Goal: Information Seeking & Learning: Learn about a topic

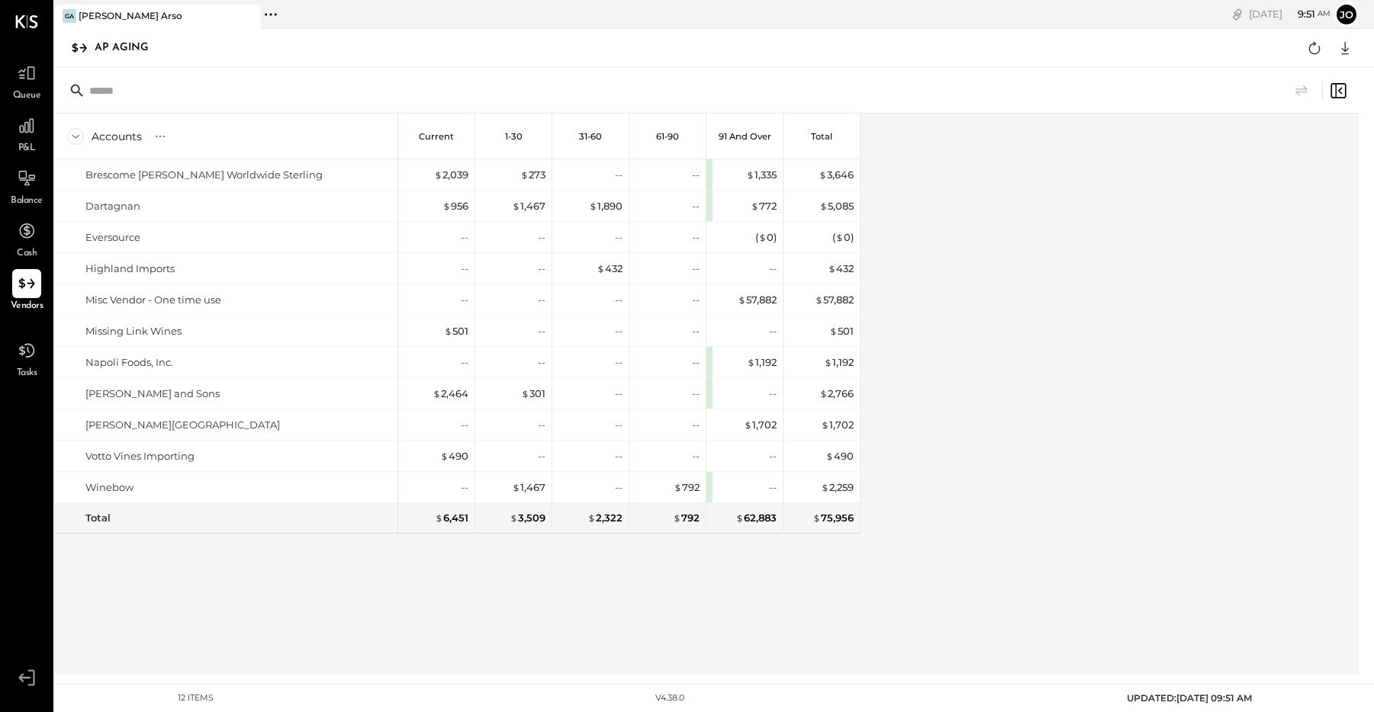
click at [37, 140] on div "P&L" at bounding box center [26, 133] width 29 height 44
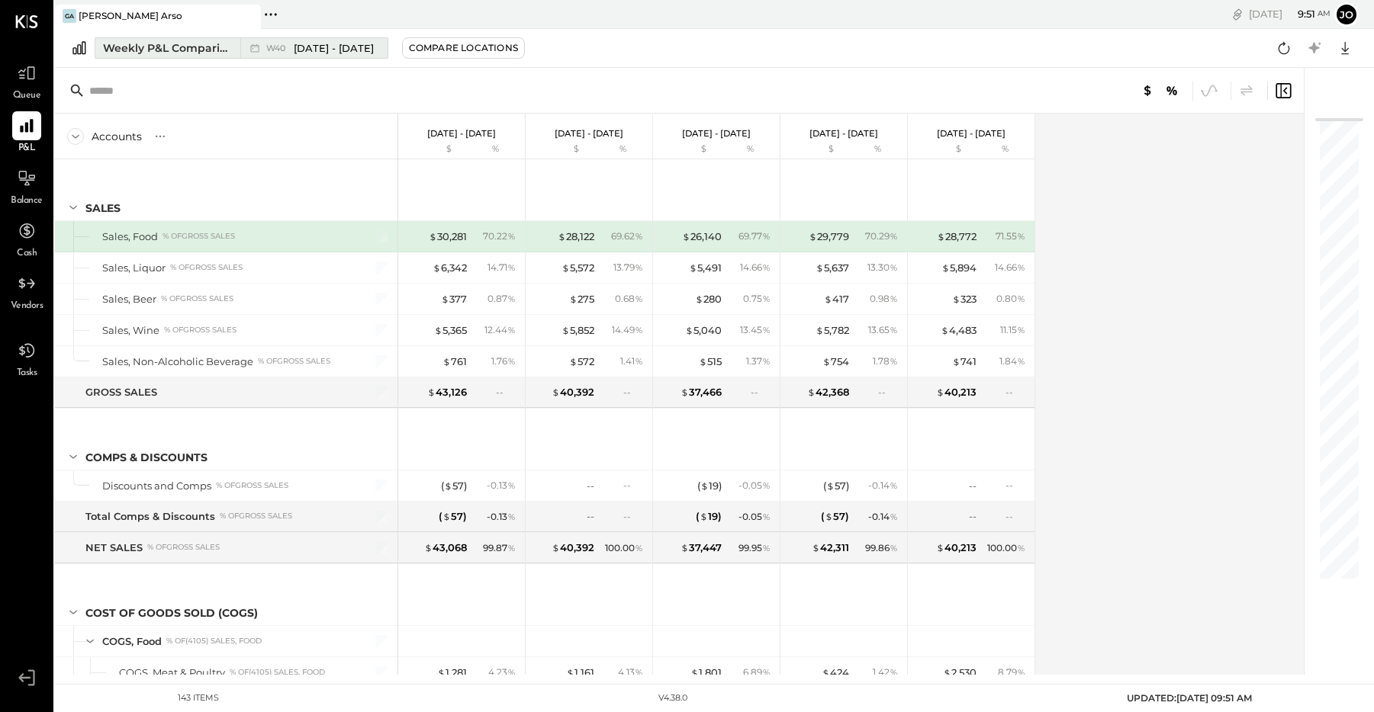
click at [293, 50] on div "W40 [DATE] - [DATE]" at bounding box center [320, 48] width 108 height 14
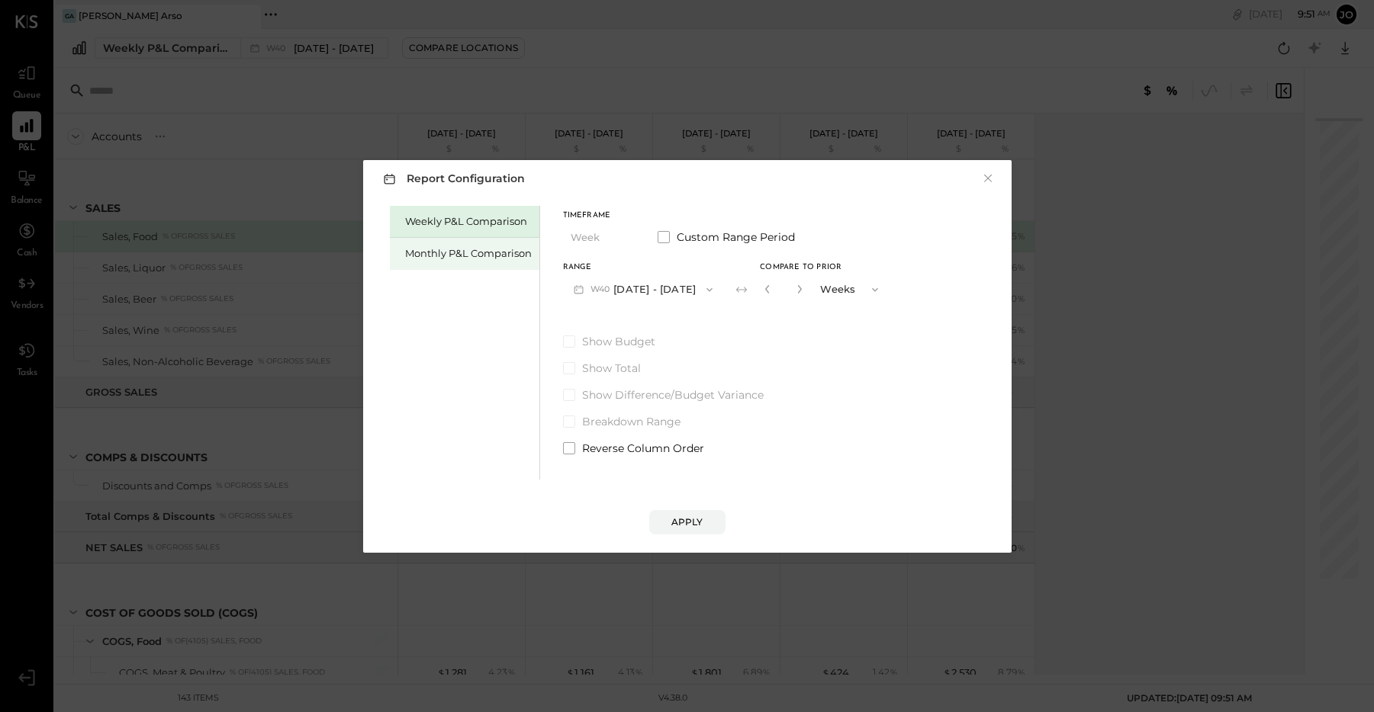
click at [474, 254] on div "Monthly P&L Comparison" at bounding box center [468, 253] width 127 height 14
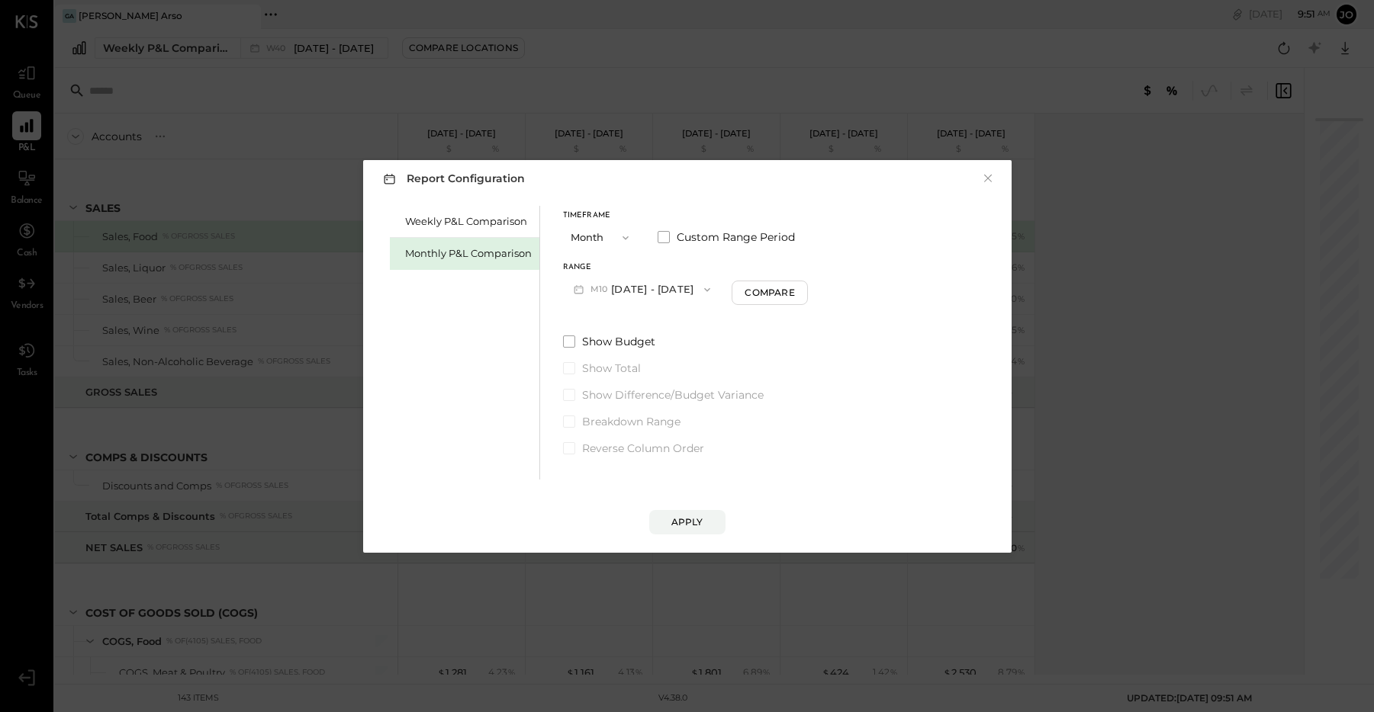
click at [701, 294] on icon "button" at bounding box center [707, 290] width 12 height 12
click at [696, 294] on div "M10 [DATE] - [DATE]" at bounding box center [651, 292] width 174 height 32
click at [747, 297] on div "Compare" at bounding box center [769, 292] width 50 height 13
click at [792, 288] on icon "button" at bounding box center [796, 288] width 9 height 9
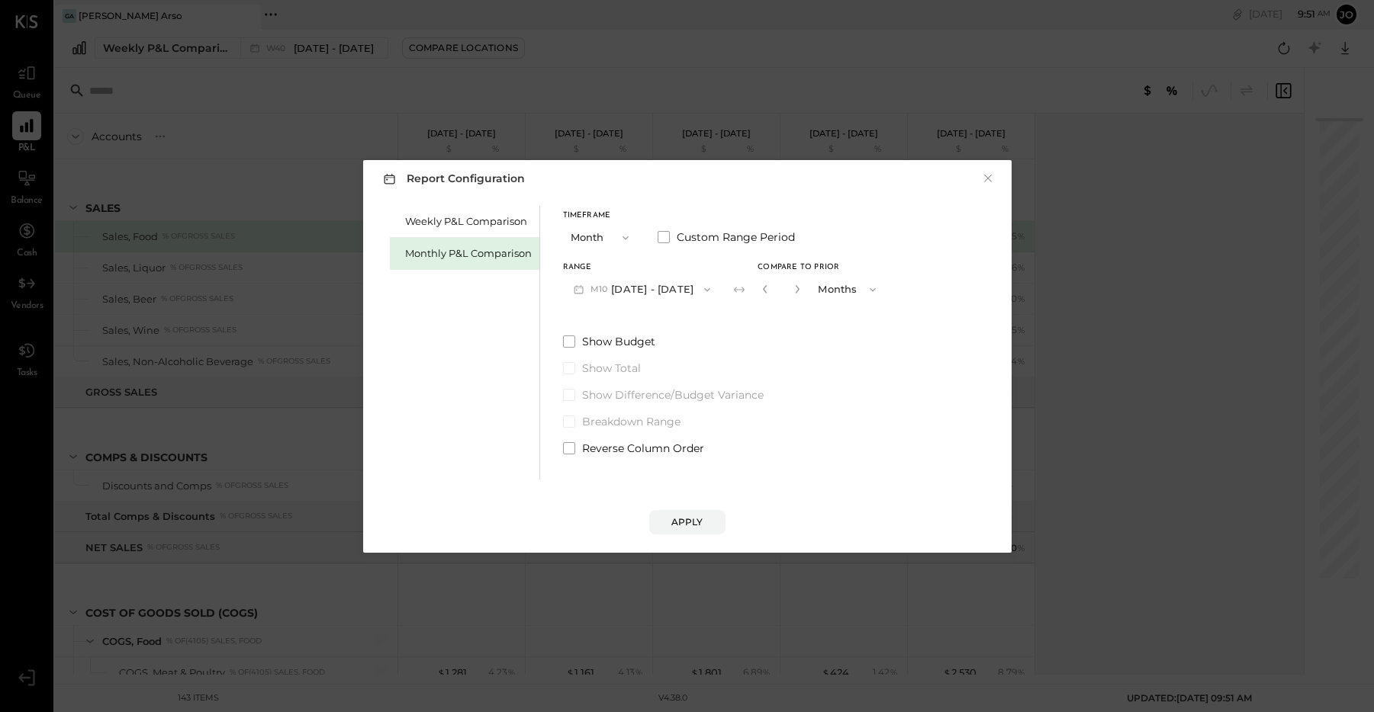
type input "*"
click at [705, 520] on button "Apply" at bounding box center [687, 522] width 76 height 24
